Goal: Check status: Check status

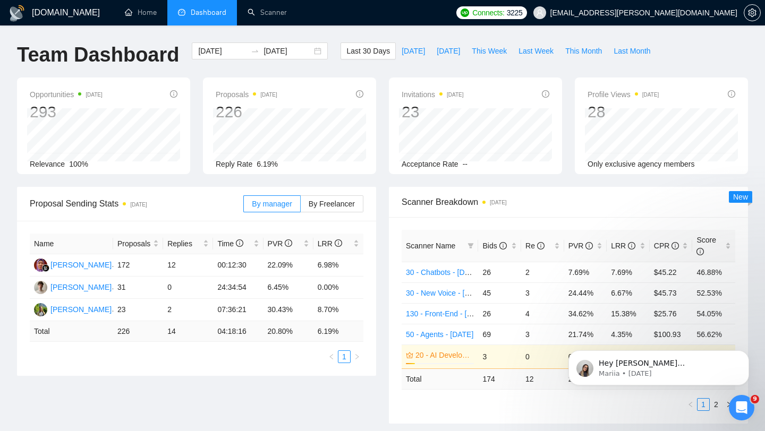
click at [202, 12] on span "Dashboard" at bounding box center [209, 12] width 36 height 9
click at [217, 18] on li "Dashboard" at bounding box center [202, 12] width 70 height 25
click at [491, 48] on span "This Week" at bounding box center [488, 51] width 35 height 12
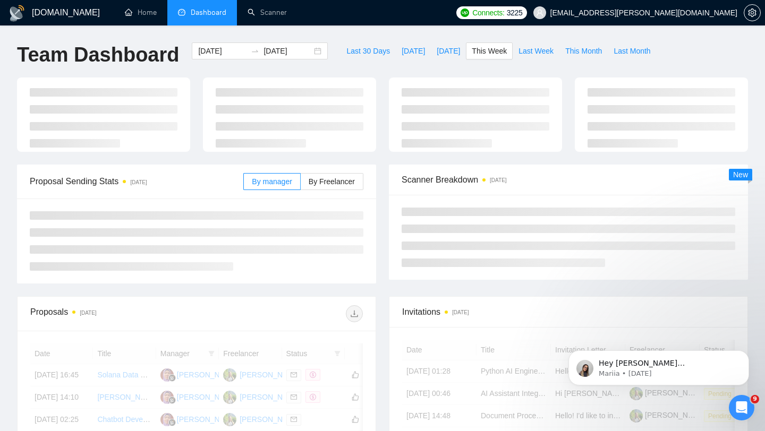
type input "[DATE]"
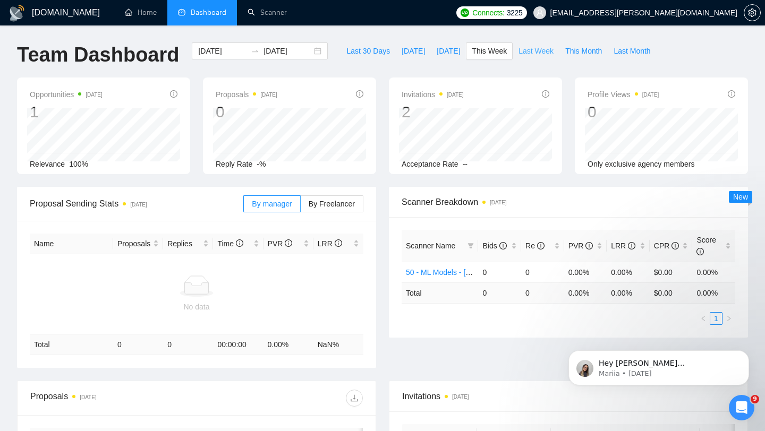
click at [528, 49] on span "Last Week" at bounding box center [535, 51] width 35 height 12
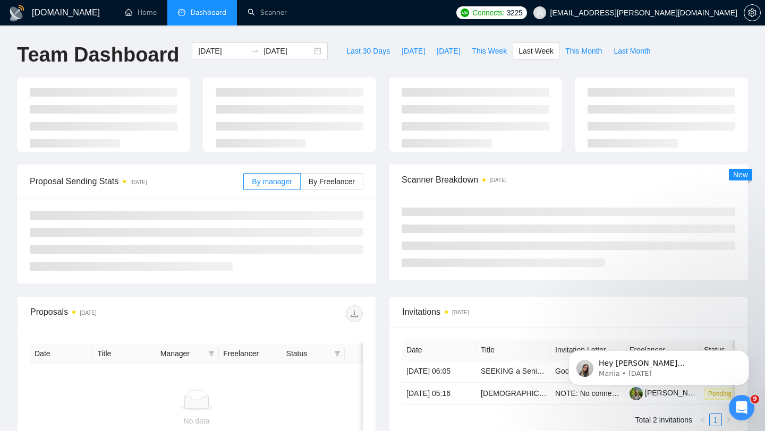
type input "[DATE]"
